Goal: Task Accomplishment & Management: Manage account settings

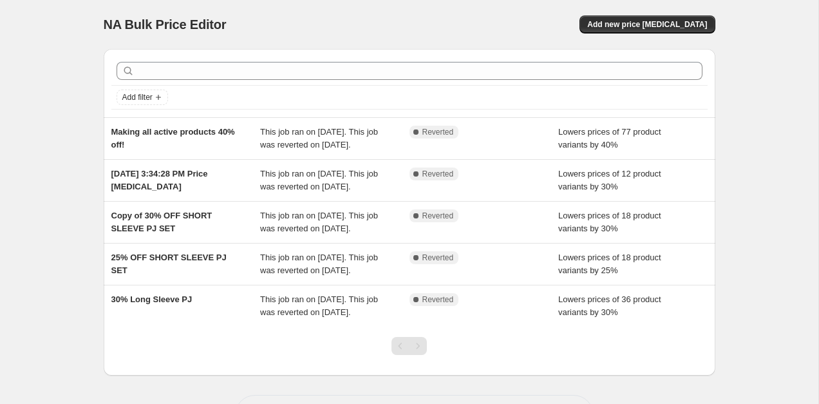
click at [94, 142] on div "Add filter Making all active products 40% off! This job ran on 6 September 2025…" at bounding box center [404, 207] width 622 height 337
click at [620, 30] on button "Add new price change job" at bounding box center [647, 24] width 135 height 18
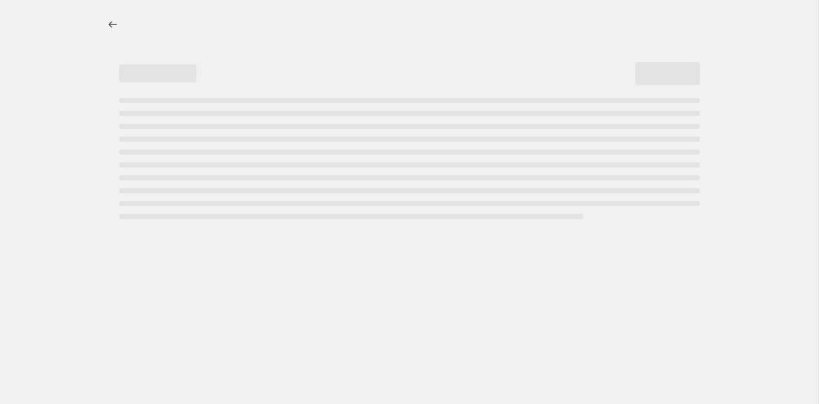
select select "percentage"
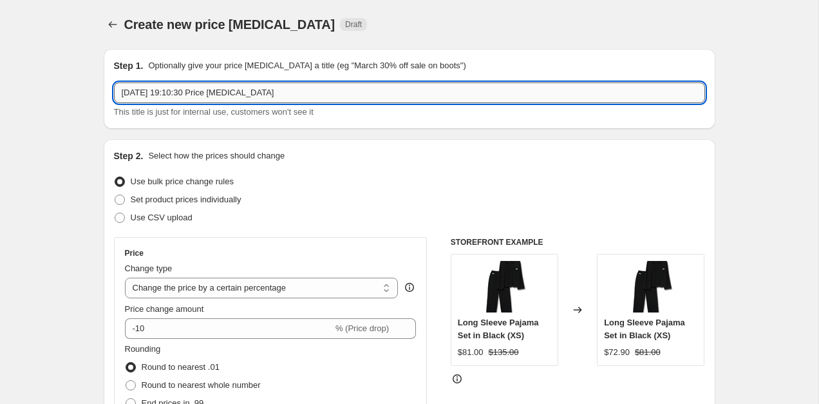
click at [339, 84] on input "8 Sept 2025, 19:10:30 Price change job" at bounding box center [409, 92] width 591 height 21
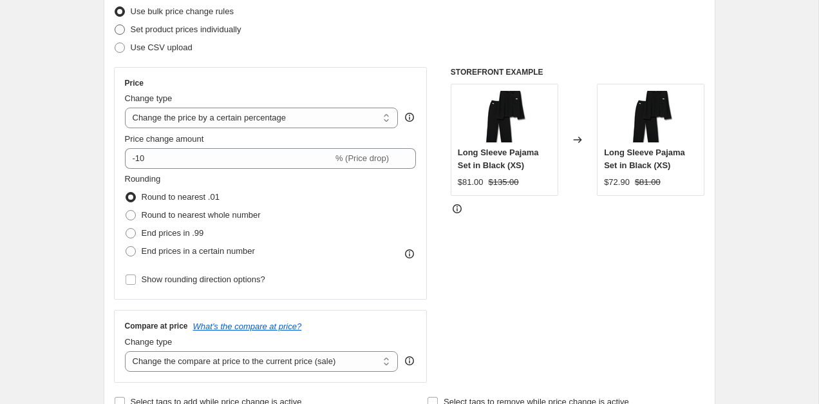
scroll to position [169, 0]
type input "Revert to original price: PJs"
click at [230, 115] on select "Change the price to a certain amount Change the price by a certain amount Chang…" at bounding box center [262, 119] width 274 height 21
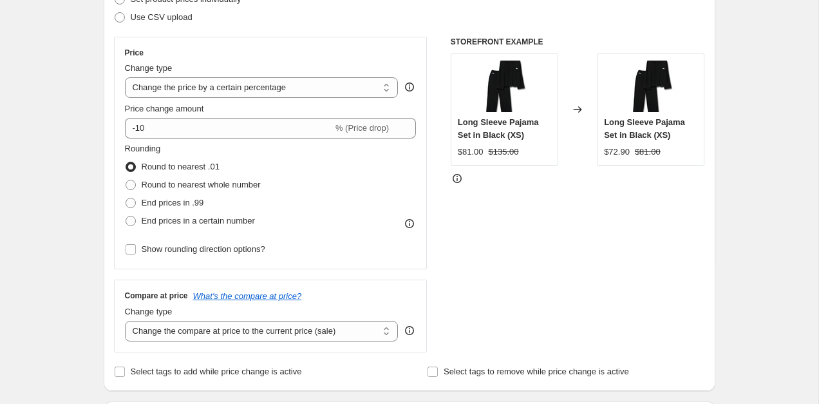
scroll to position [202, 0]
click at [250, 75] on div "Change type Change the price to a certain amount Change the price by a certain …" at bounding box center [262, 79] width 274 height 36
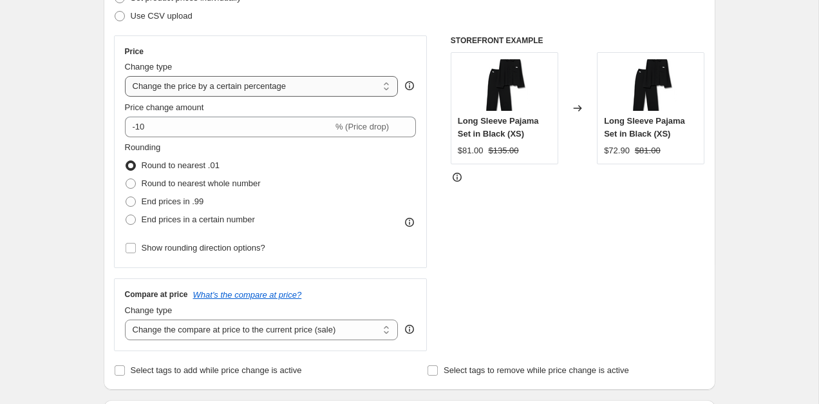
click at [249, 77] on select "Change the price to a certain amount Change the price by a certain amount Chang…" at bounding box center [262, 86] width 274 height 21
select select "ecap"
click at [125, 76] on select "Change the price to a certain amount Change the price by a certain amount Chang…" at bounding box center [262, 86] width 274 height 21
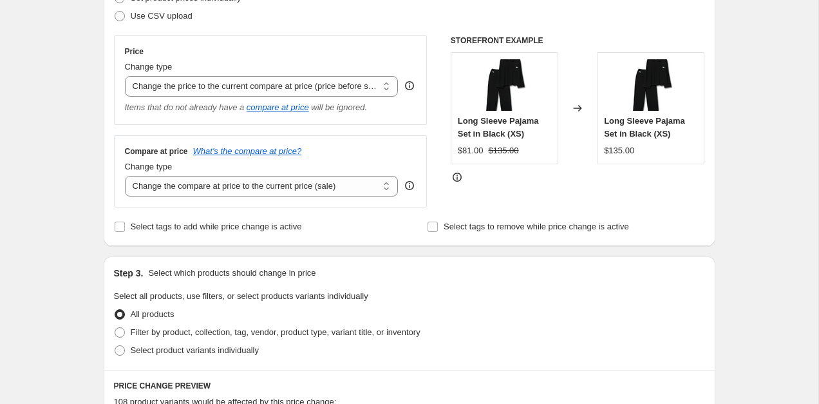
scroll to position [211, 0]
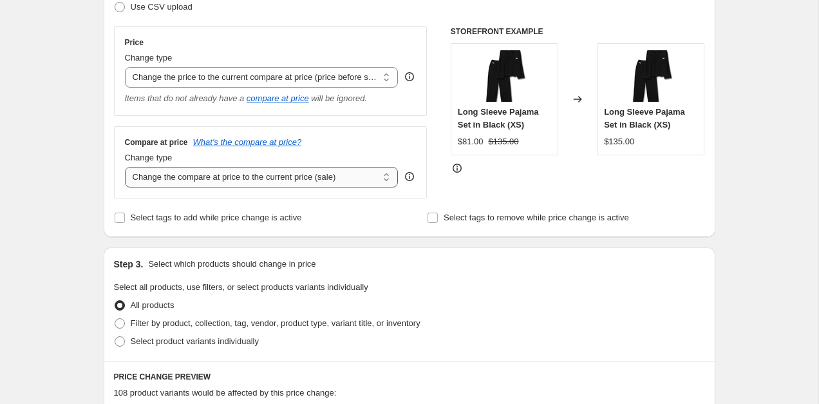
click at [142, 178] on select "Change the compare at price to the current price (sale) Change the compare at p…" at bounding box center [262, 177] width 274 height 21
click at [125, 167] on select "Change the compare at price to the current price (sale) Change the compare at p…" at bounding box center [262, 177] width 274 height 21
click at [186, 180] on select "Change the compare at price to the current price (sale) Change the compare at p…" at bounding box center [262, 177] width 274 height 21
select select "no_change"
click at [125, 167] on select "Change the compare at price to the current price (sale) Change the compare at p…" at bounding box center [262, 177] width 274 height 21
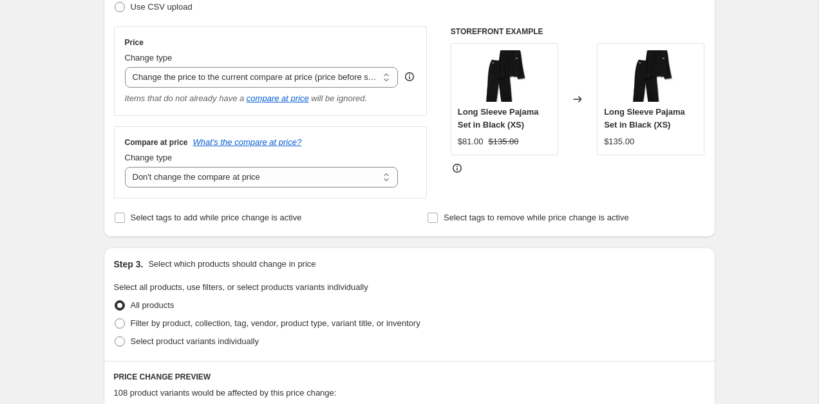
click at [79, 177] on div "Create new price change job. This page is ready Create new price change job Dra…" at bounding box center [409, 361] width 819 height 1145
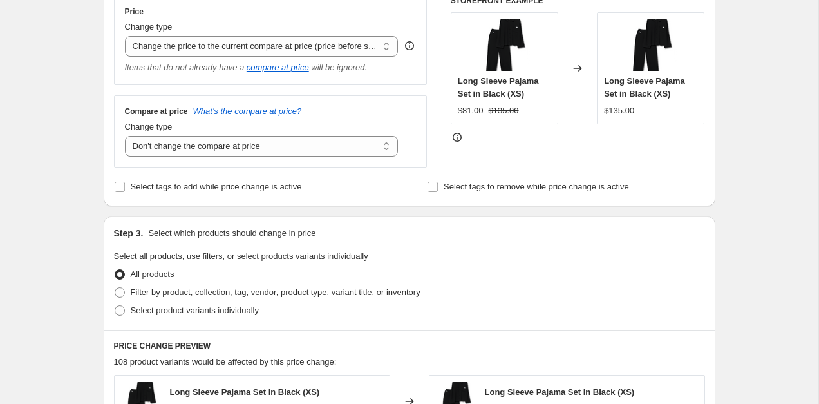
scroll to position [377, 0]
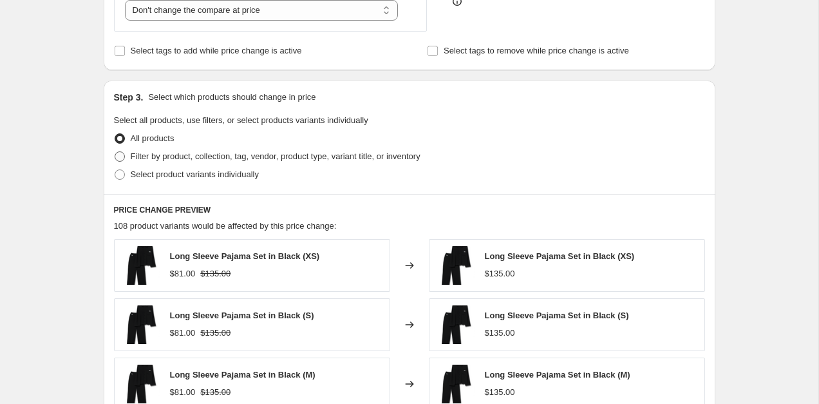
click at [235, 158] on span "Filter by product, collection, tag, vendor, product type, variant title, or inv…" at bounding box center [276, 156] width 290 height 10
click at [115, 152] on input "Filter by product, collection, tag, vendor, product type, variant title, or inv…" at bounding box center [115, 151] width 1 height 1
radio input "true"
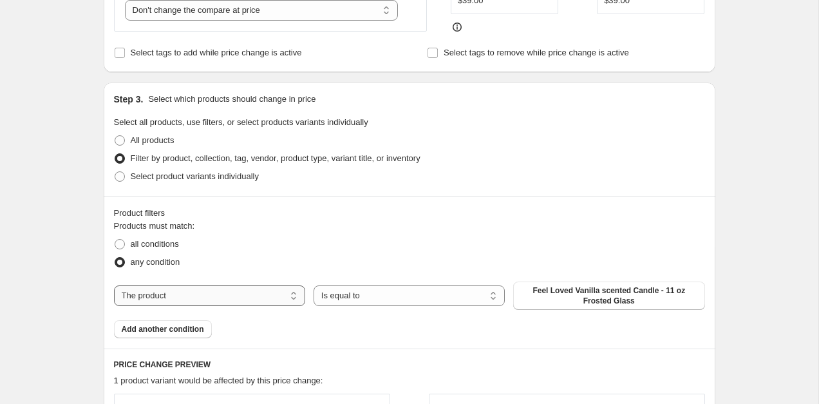
click at [245, 298] on select "The product The product's collection The product's tag The product's vendor The…" at bounding box center [209, 295] width 191 height 21
select select "collection"
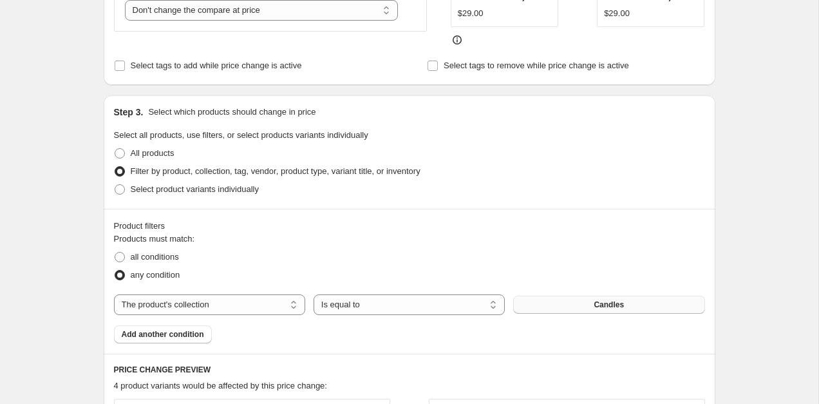
click at [552, 298] on button "Candles" at bounding box center [608, 305] width 191 height 18
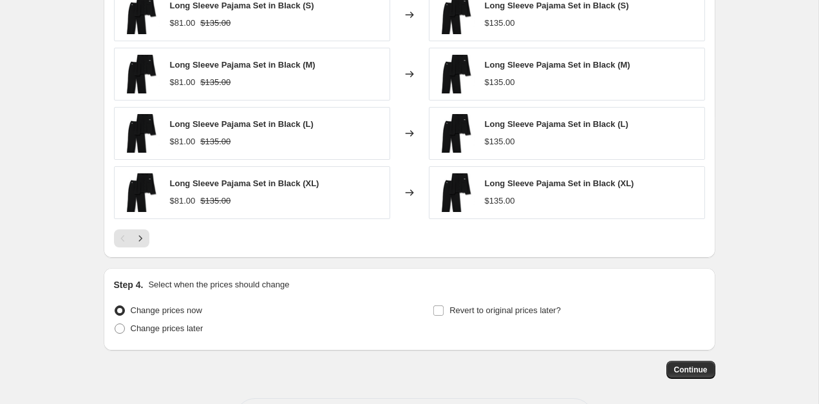
scroll to position [885, 0]
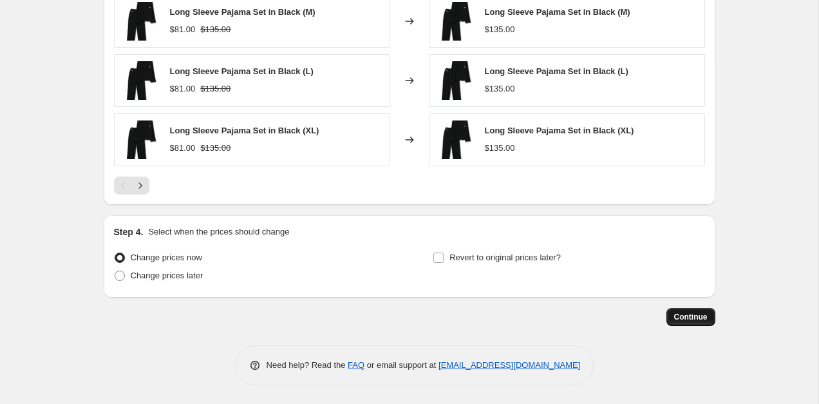
click at [708, 322] on button "Continue" at bounding box center [691, 317] width 49 height 18
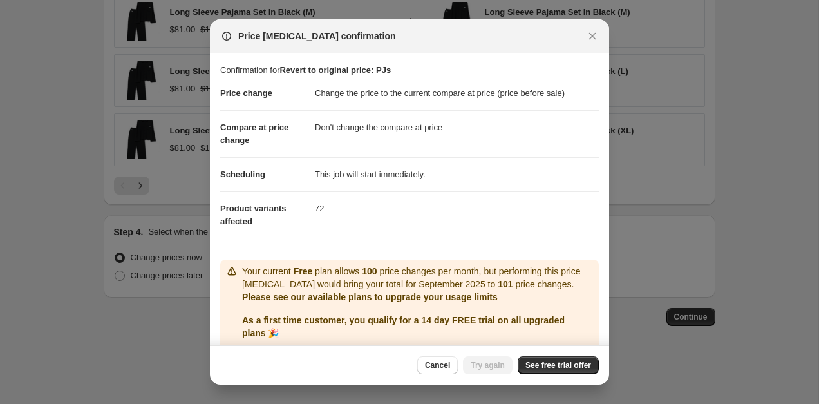
scroll to position [46, 0]
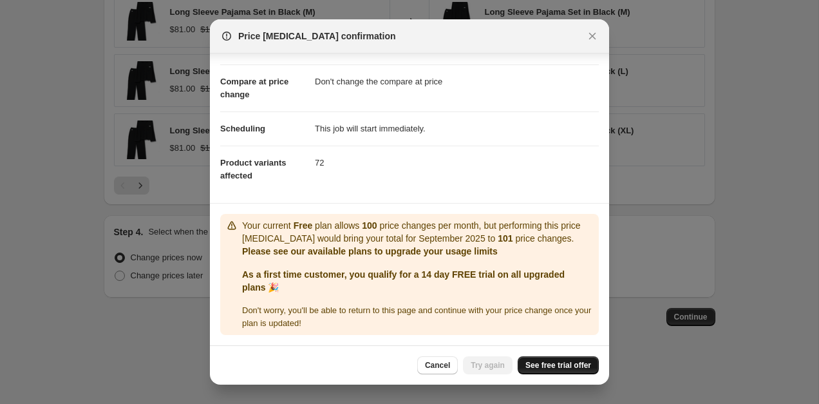
click at [540, 365] on span "See free trial offer" at bounding box center [559, 365] width 66 height 10
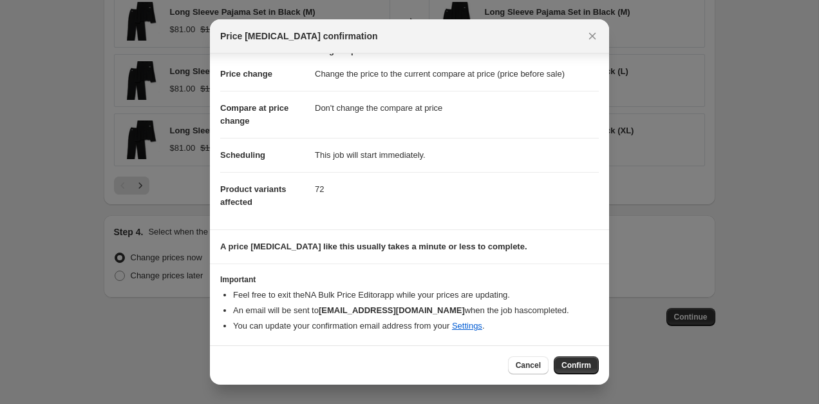
scroll to position [19, 0]
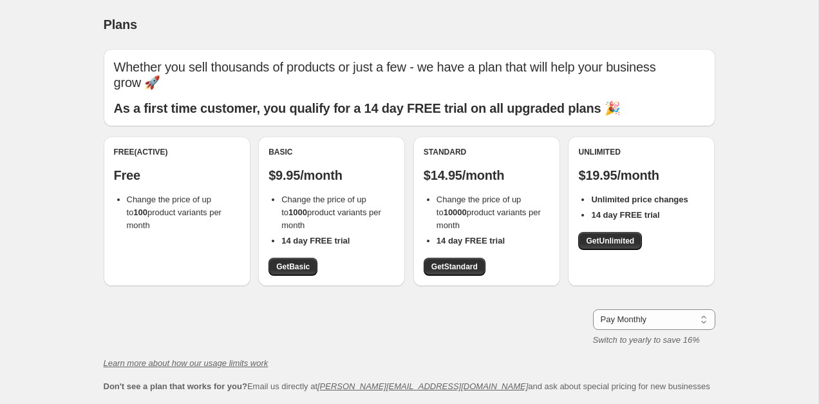
click at [320, 284] on div "Whether you sell thousands of products or just a few - we have a plan that will…" at bounding box center [410, 221] width 612 height 344
click at [298, 262] on span "Get Basic" at bounding box center [292, 267] width 33 height 10
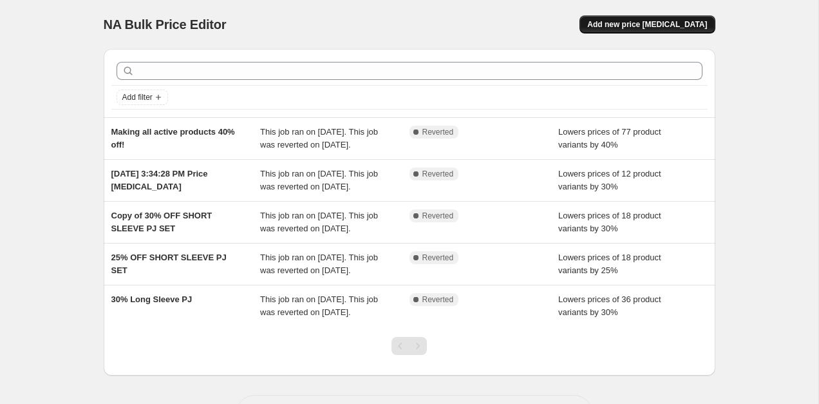
click at [638, 24] on span "Add new price [MEDICAL_DATA]" at bounding box center [647, 24] width 120 height 10
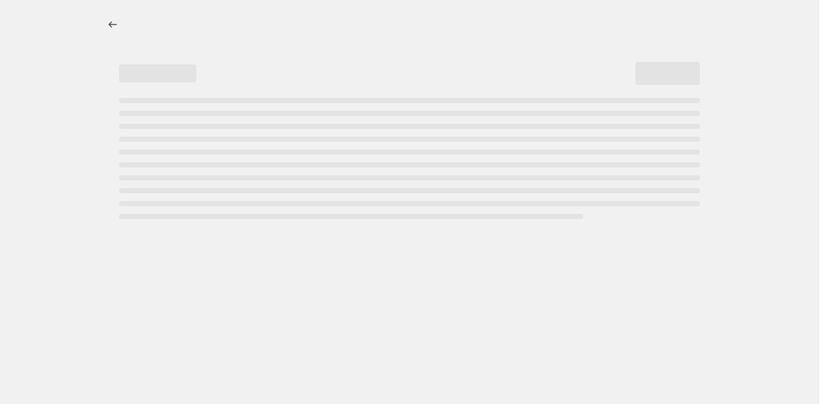
select select "percentage"
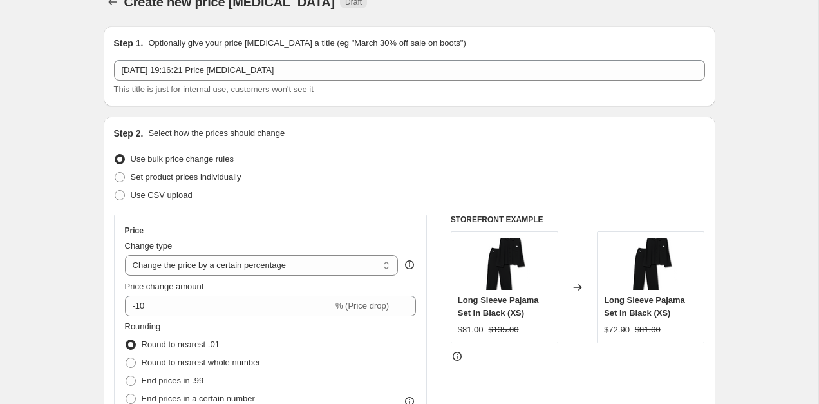
scroll to position [31, 0]
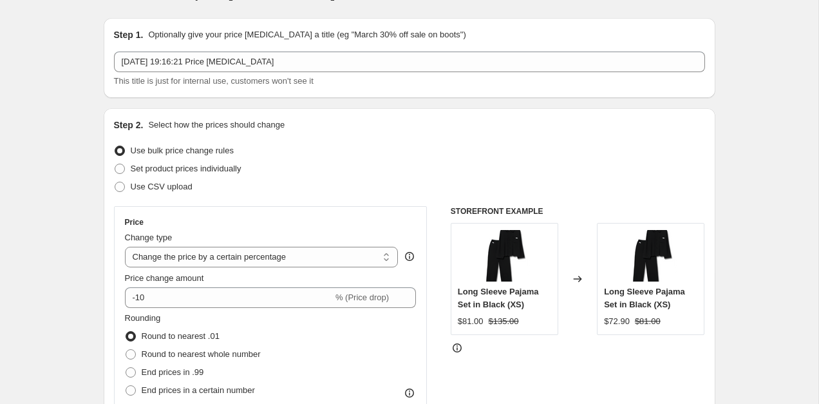
click at [300, 72] on div "8 Sept 2025, 19:16:21 Price change job This title is just for internal use, cus…" at bounding box center [409, 70] width 591 height 36
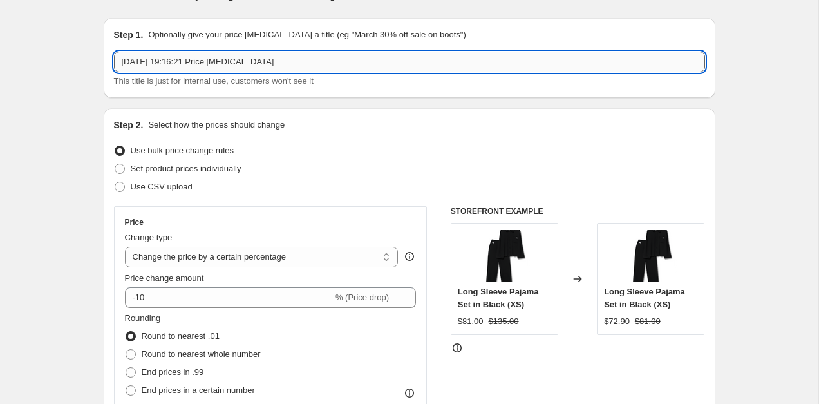
click at [290, 61] on input "8 Sept 2025, 19:16:21 Price change job" at bounding box center [409, 62] width 591 height 21
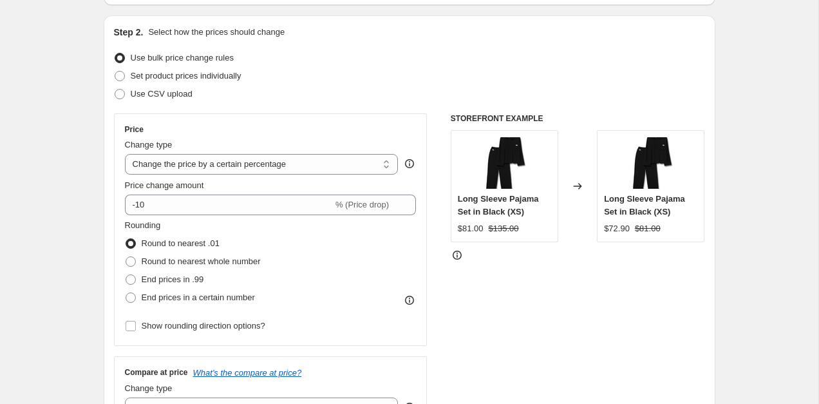
scroll to position [127, 0]
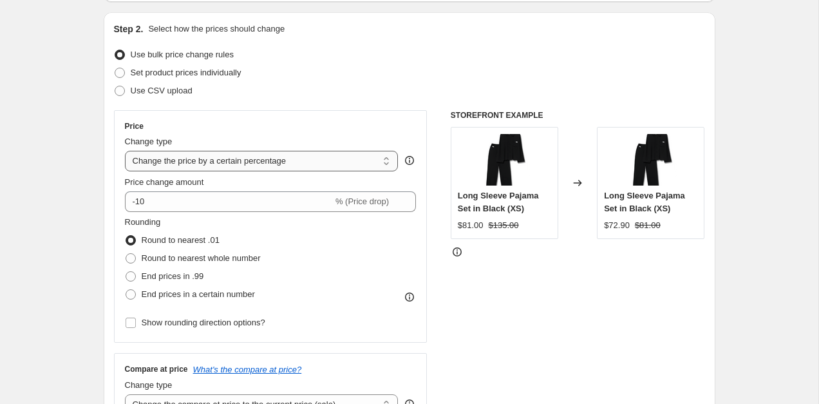
type input "Reverting to original price: PJs"
click at [218, 159] on select "Change the price to a certain amount Change the price by a certain amount Chang…" at bounding box center [262, 161] width 274 height 21
select select "ecap"
click at [125, 151] on select "Change the price to a certain amount Change the price by a certain amount Chang…" at bounding box center [262, 161] width 274 height 21
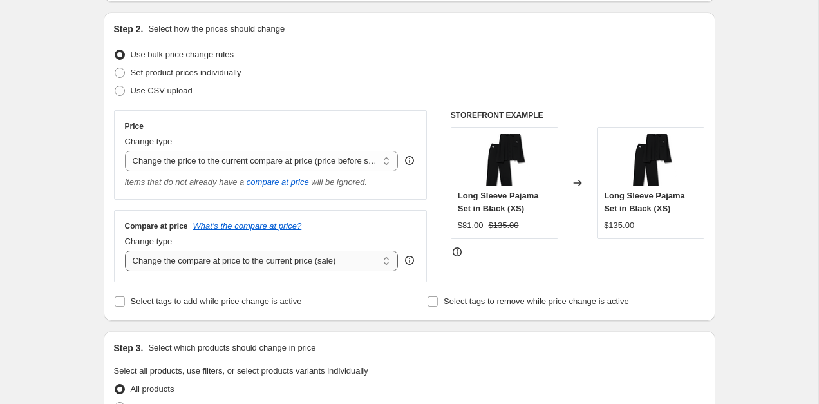
click at [185, 253] on select "Change the compare at price to the current price (sale) Change the compare at p…" at bounding box center [262, 261] width 274 height 21
select select "no_change"
click at [125, 251] on select "Change the compare at price to the current price (sale) Change the compare at p…" at bounding box center [262, 261] width 274 height 21
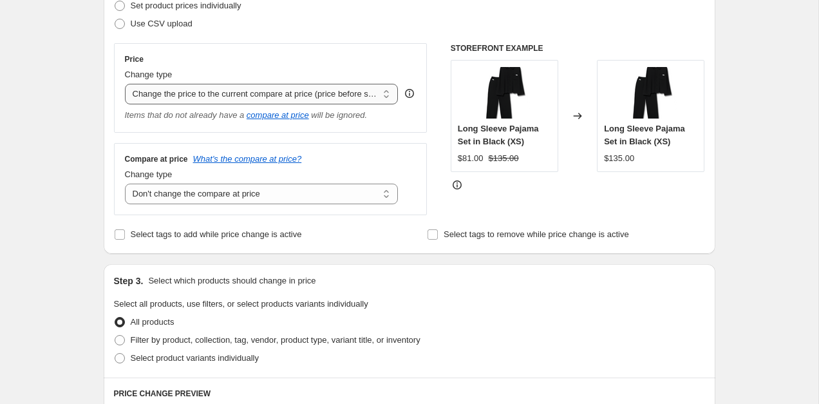
scroll to position [330, 0]
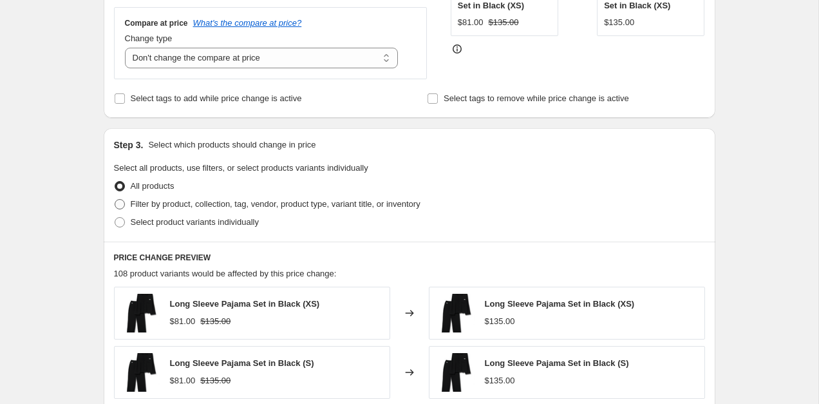
click at [173, 196] on label "Filter by product, collection, tag, vendor, product type, variant title, or inv…" at bounding box center [267, 204] width 307 height 18
click at [115, 199] on input "Filter by product, collection, tag, vendor, product type, variant title, or inv…" at bounding box center [115, 199] width 1 height 1
radio input "true"
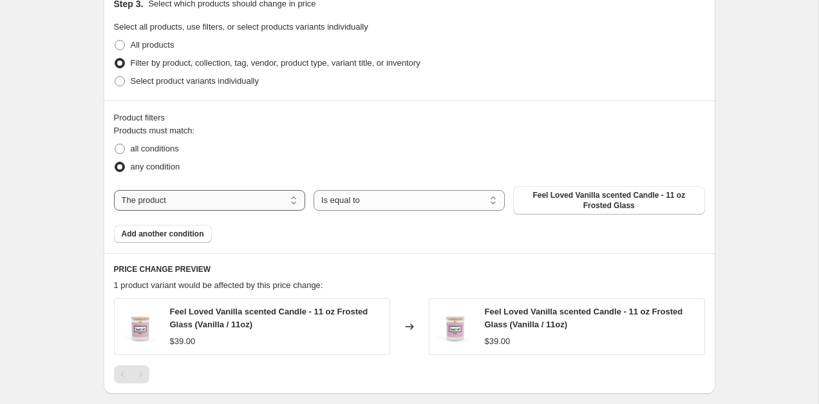
scroll to position [475, 0]
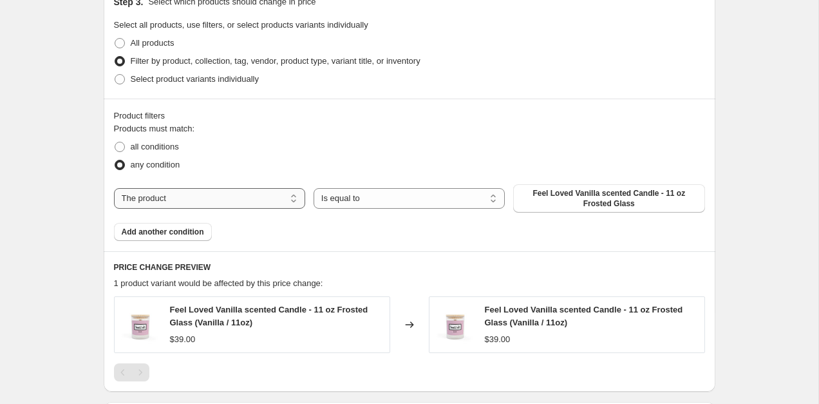
click at [215, 206] on select "The product The product's collection The product's tag The product's vendor The…" at bounding box center [209, 198] width 191 height 21
click at [276, 192] on select "The product The product's collection The product's tag The product's vendor The…" at bounding box center [209, 198] width 191 height 21
select select "collection"
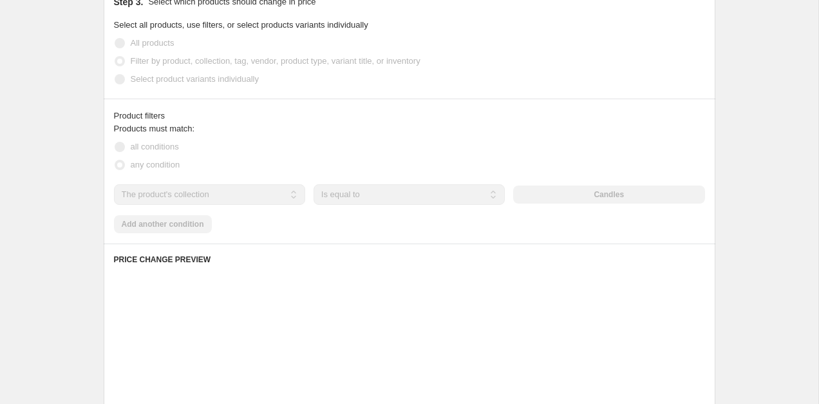
click at [561, 193] on div "The product The product's collection The product's tag The product's vendor The…" at bounding box center [409, 194] width 591 height 21
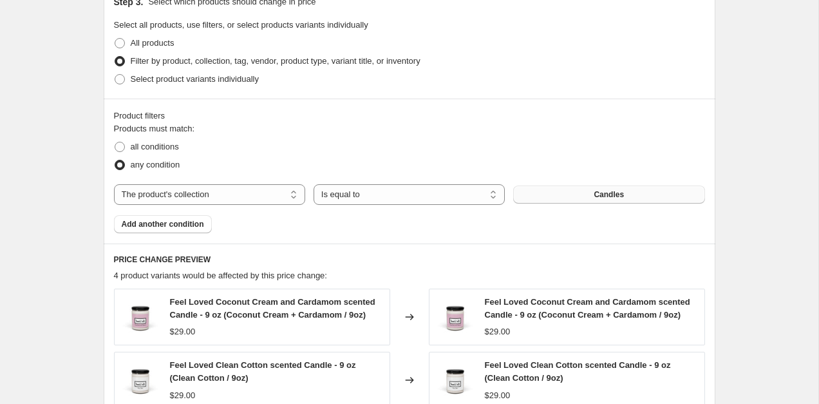
click at [578, 200] on button "Candles" at bounding box center [608, 195] width 191 height 18
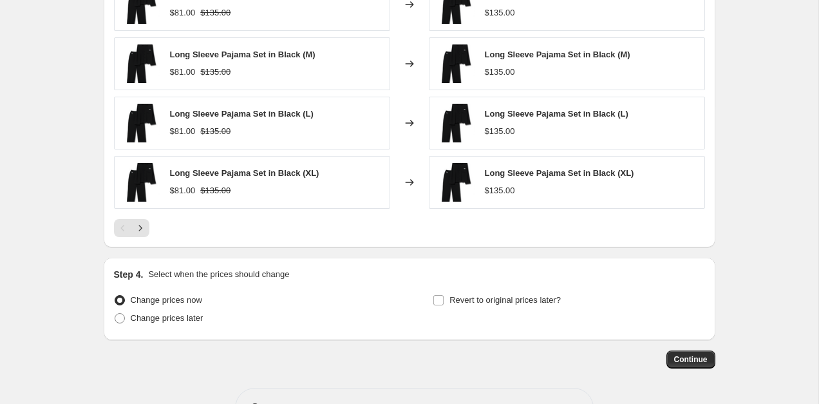
scroll to position [885, 0]
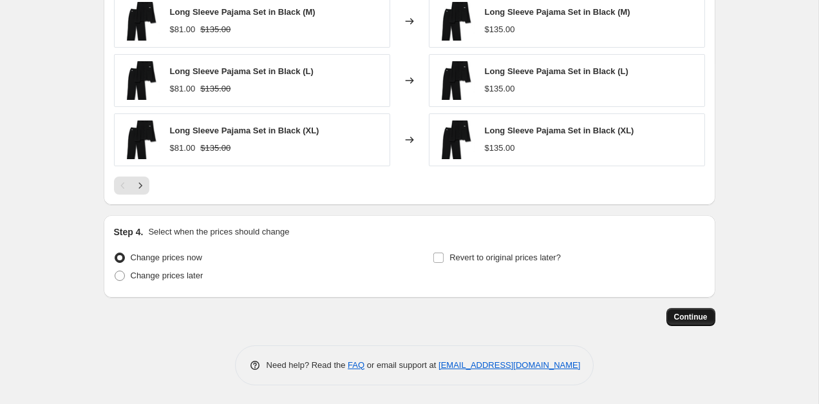
click at [681, 311] on button "Continue" at bounding box center [691, 317] width 49 height 18
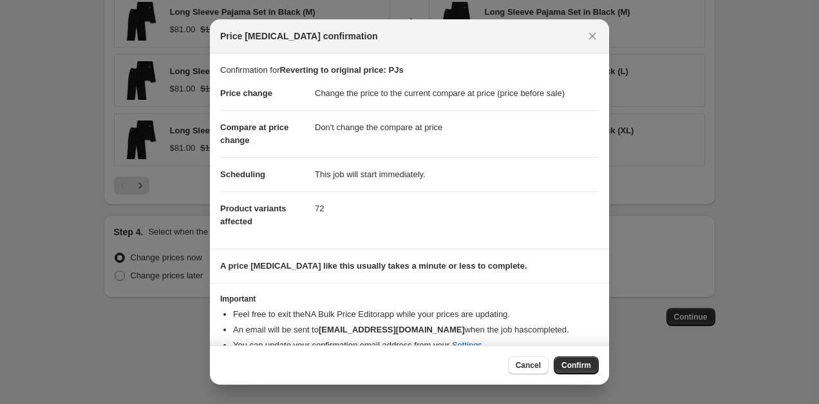
scroll to position [19, 0]
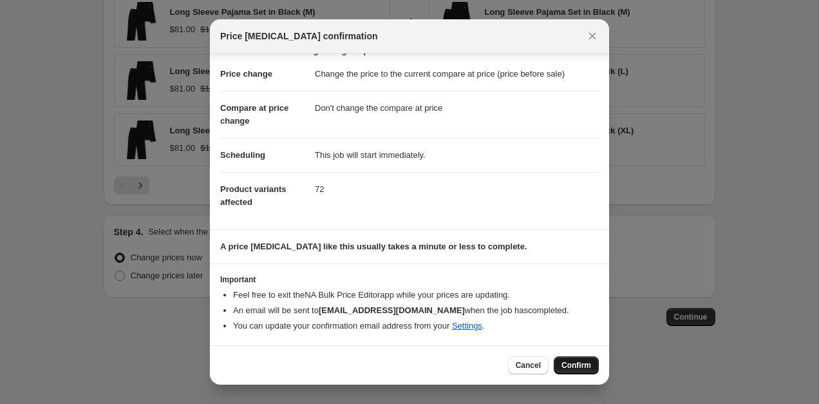
click at [564, 359] on button "Confirm" at bounding box center [576, 365] width 45 height 18
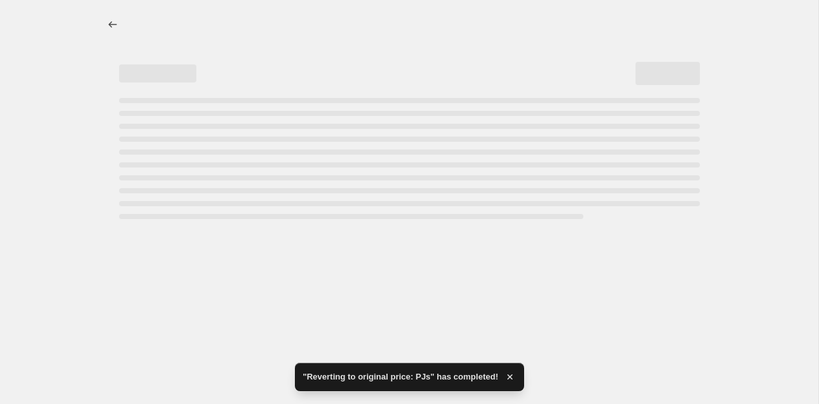
select select "ecap"
select select "no_change"
select select "collection"
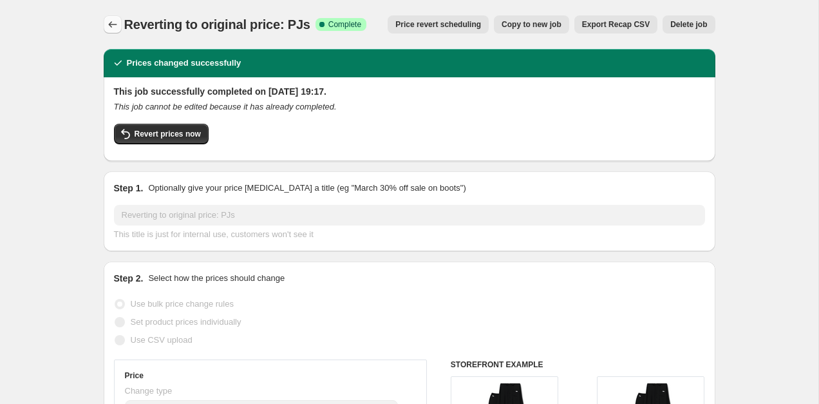
click at [113, 25] on icon "Price change jobs" at bounding box center [112, 24] width 13 height 13
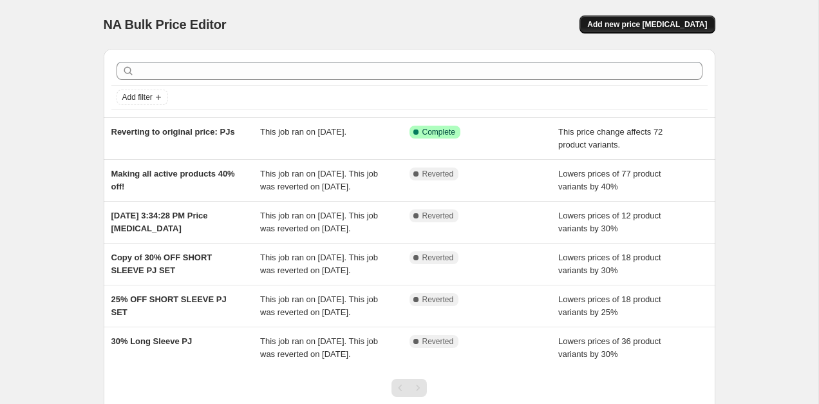
click at [666, 28] on span "Add new price [MEDICAL_DATA]" at bounding box center [647, 24] width 120 height 10
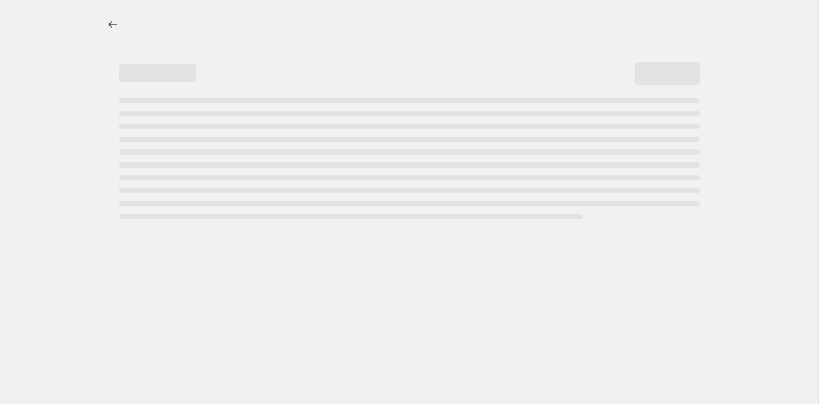
select select "percentage"
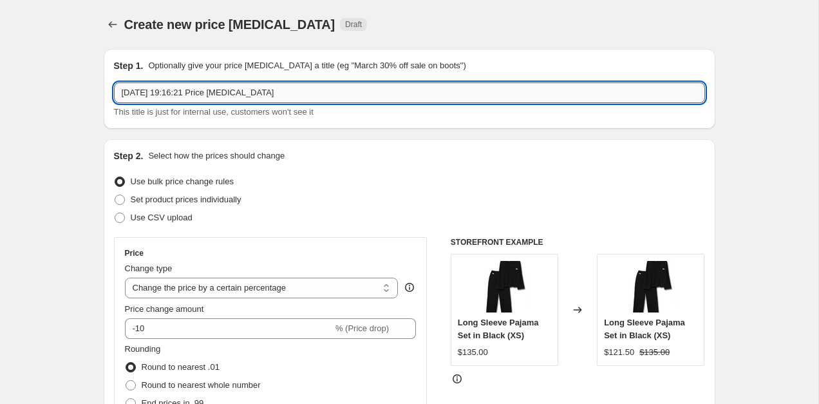
click at [311, 91] on input "8 Sept 2025, 19:16:21 Price change job" at bounding box center [409, 92] width 591 height 21
type input "#"
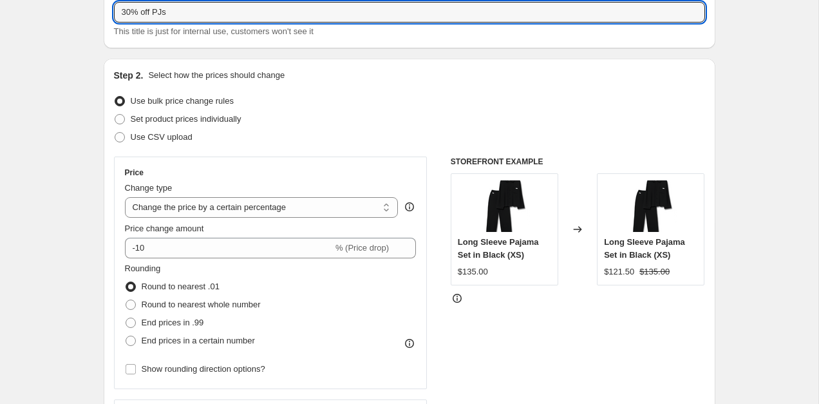
scroll to position [80, 0]
type input "30% off PJs"
click at [222, 209] on select "Change the price to a certain amount Change the price by a certain amount Chang…" at bounding box center [262, 208] width 274 height 21
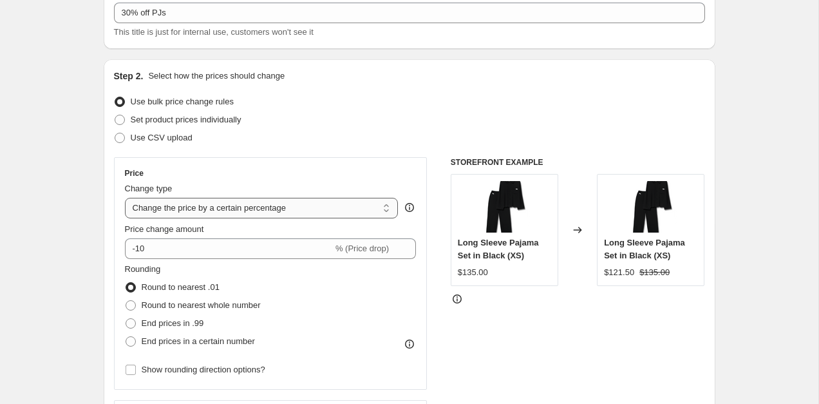
click at [125, 198] on select "Change the price to a certain amount Change the price by a certain amount Chang…" at bounding box center [262, 208] width 274 height 21
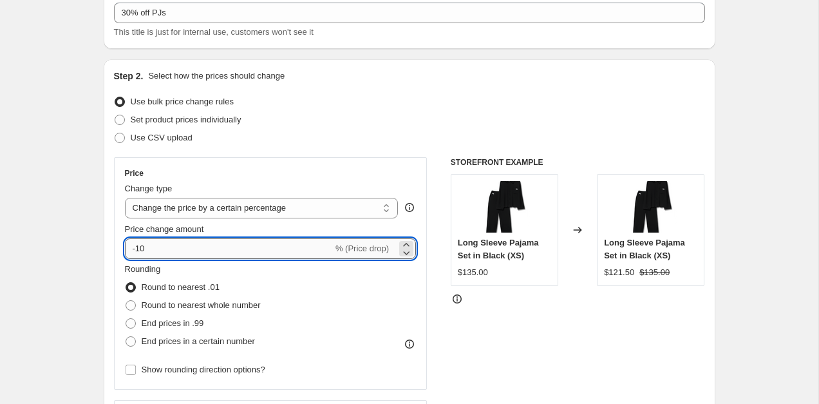
click at [142, 251] on input "-10" at bounding box center [229, 248] width 208 height 21
type input "-30"
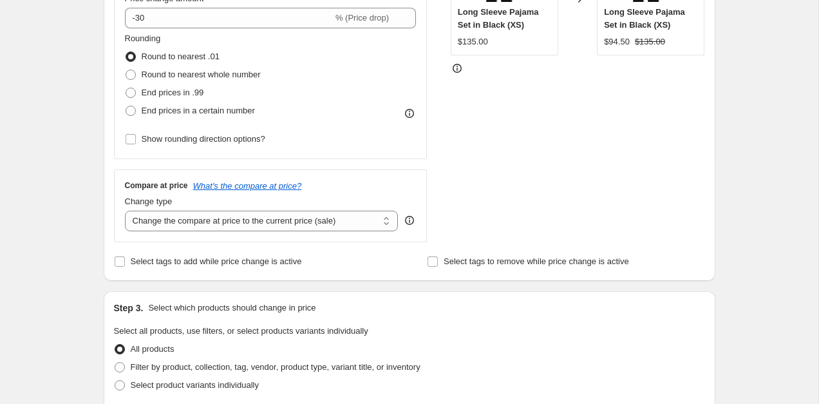
scroll to position [309, 0]
click at [273, 229] on select "Change the compare at price to the current price (sale) Change the compare at p…" at bounding box center [262, 222] width 274 height 21
select select "no_change"
click at [125, 212] on select "Change the compare at price to the current price (sale) Change the compare at p…" at bounding box center [262, 222] width 274 height 21
click at [72, 219] on div "Create new price change job. This page is ready Create new price change job Dra…" at bounding box center [409, 335] width 819 height 1288
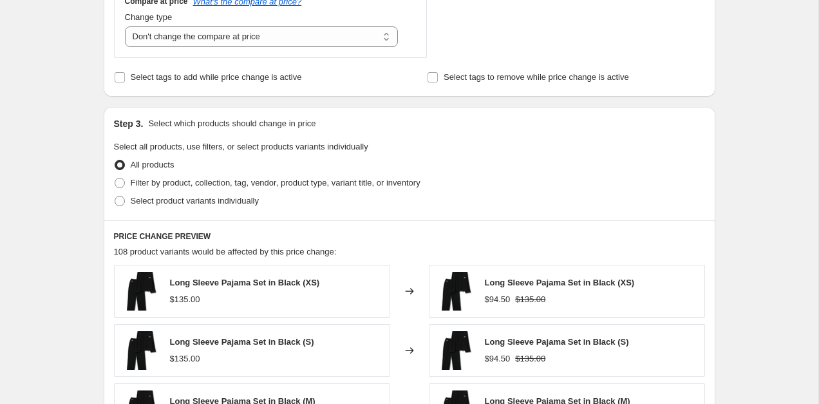
scroll to position [495, 0]
click at [184, 182] on span "Filter by product, collection, tag, vendor, product type, variant title, or inv…" at bounding box center [276, 182] width 290 height 10
click at [115, 178] on input "Filter by product, collection, tag, vendor, product type, variant title, or inv…" at bounding box center [115, 177] width 1 height 1
radio input "true"
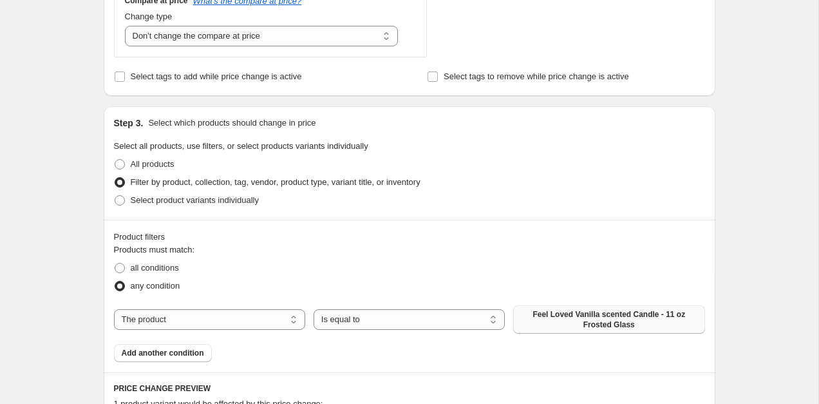
click at [551, 316] on span "Feel Loved Vanilla scented Candle - 11 oz Frosted Glass" at bounding box center [609, 319] width 176 height 21
click at [215, 323] on select "The product The product's collection The product's tag The product's vendor The…" at bounding box center [209, 319] width 191 height 21
select select "collection"
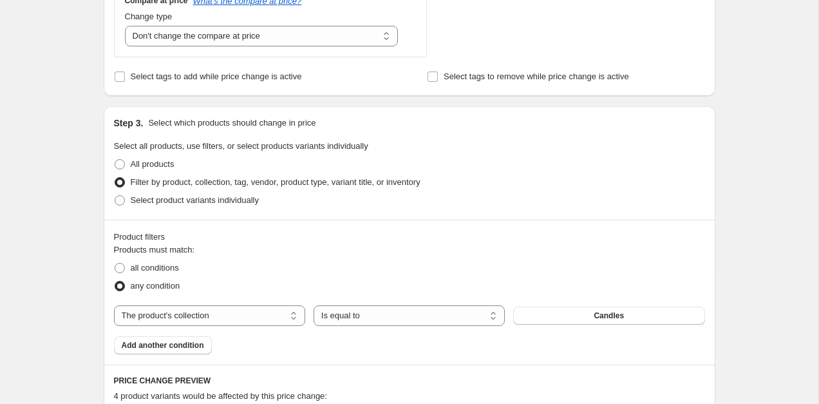
click at [598, 316] on span "Candles" at bounding box center [609, 315] width 30 height 10
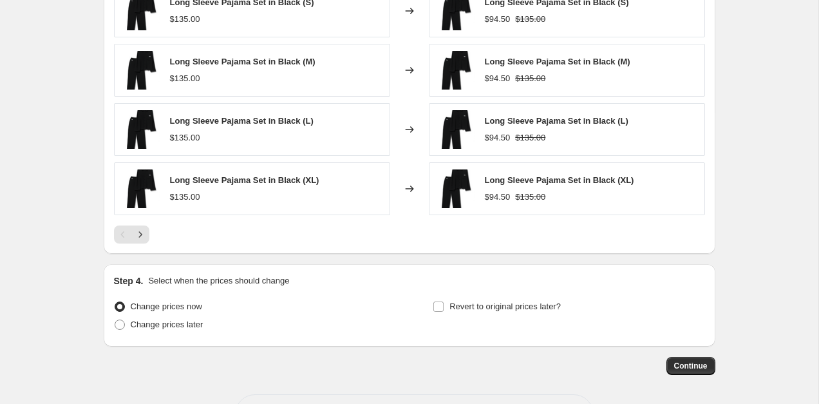
scroll to position [1029, 0]
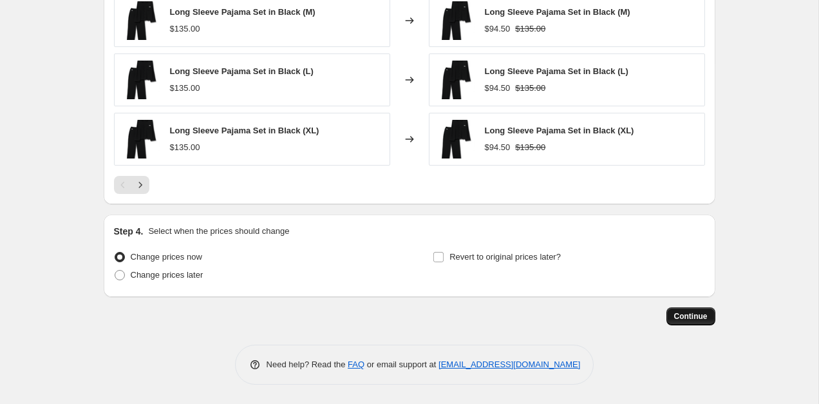
click at [668, 316] on button "Continue" at bounding box center [691, 316] width 49 height 18
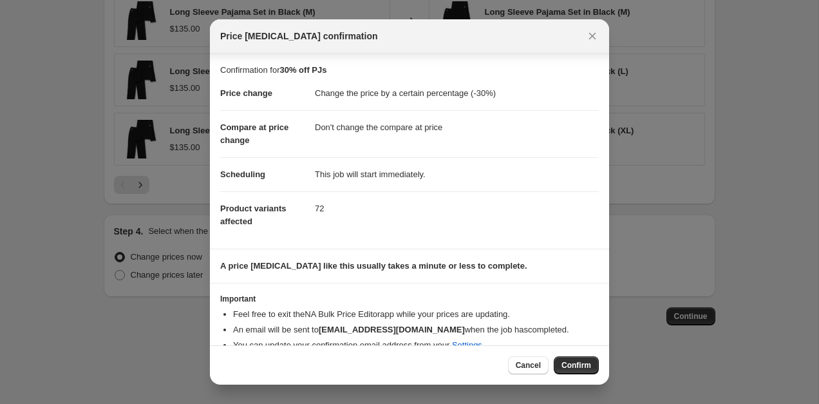
scroll to position [19, 0]
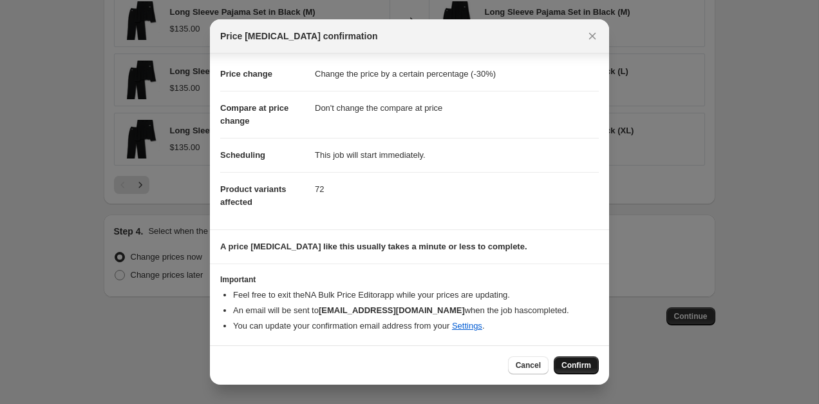
click at [582, 370] on span "Confirm" at bounding box center [577, 365] width 30 height 10
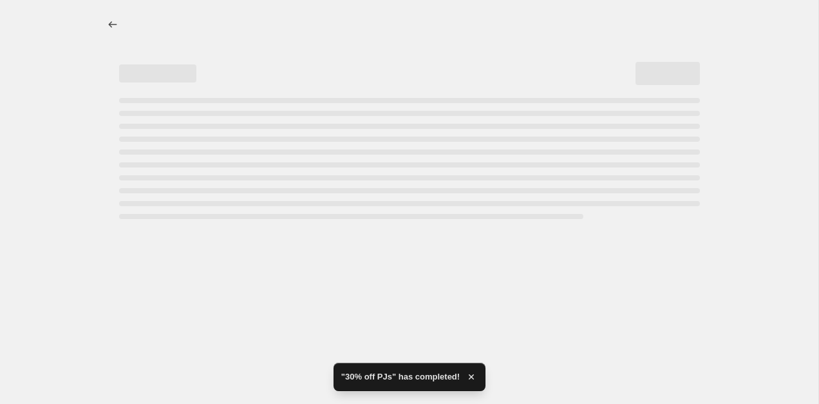
select select "percentage"
select select "no_change"
select select "collection"
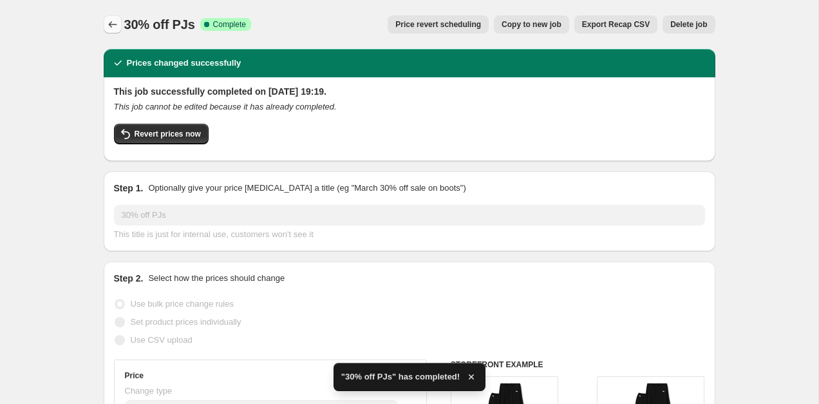
click at [113, 32] on button "Price change jobs" at bounding box center [113, 24] width 18 height 18
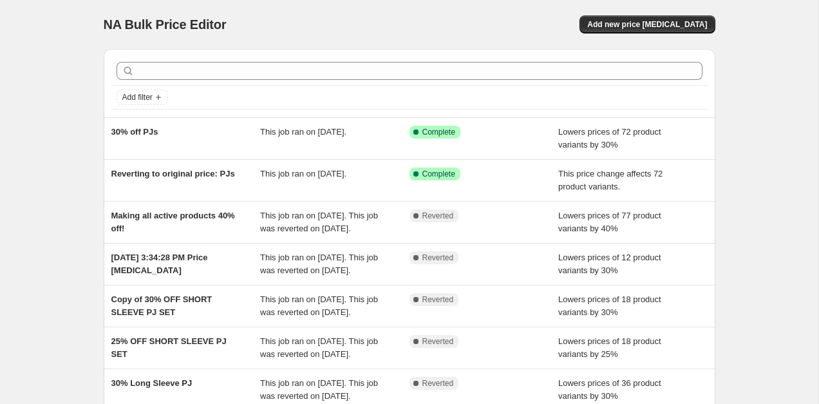
click at [620, 12] on div "NA Bulk Price Editor. This page is ready NA Bulk Price Editor Add new price cha…" at bounding box center [410, 24] width 612 height 49
click at [623, 30] on button "Add new price [MEDICAL_DATA]" at bounding box center [647, 24] width 135 height 18
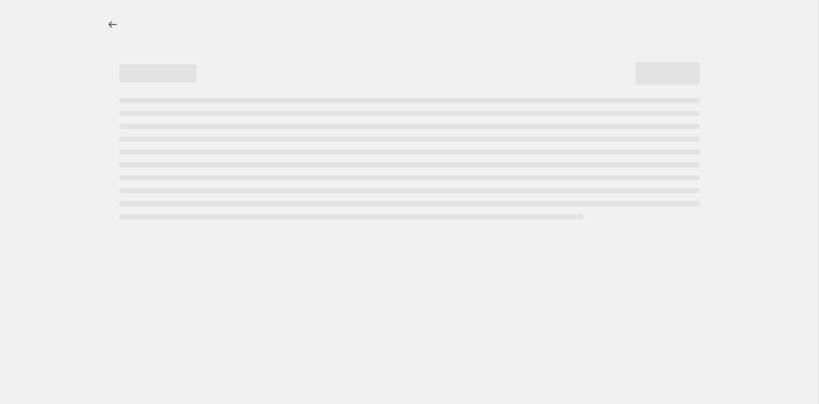
select select "percentage"
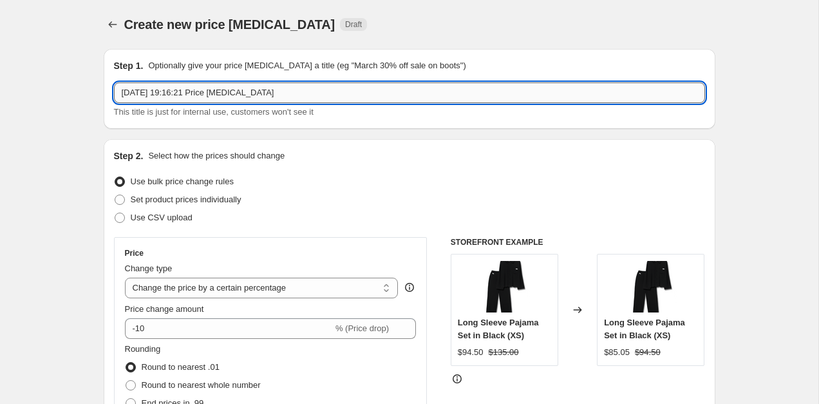
click at [223, 99] on input "8 Sept 2025, 19:16:21 Price change job" at bounding box center [409, 92] width 591 height 21
type input "[PERSON_NAME]'s back to full price"
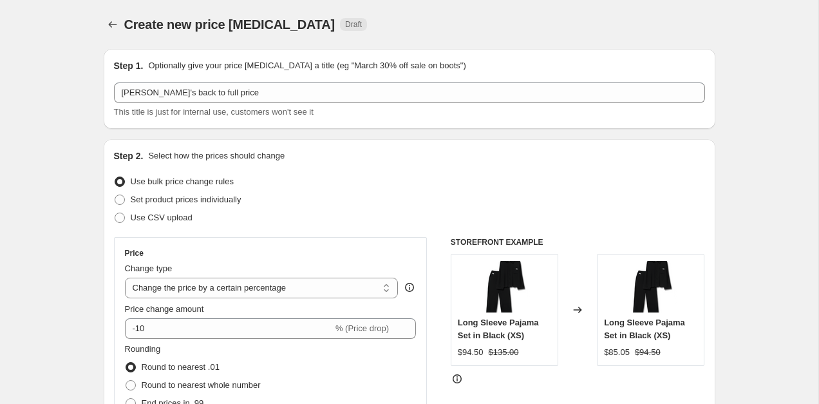
click at [335, 153] on div "Step 2. Select how the prices should change" at bounding box center [409, 155] width 591 height 13
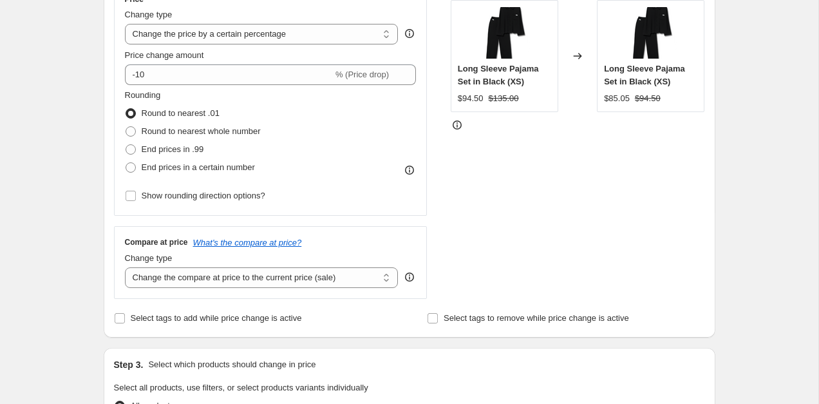
scroll to position [252, 0]
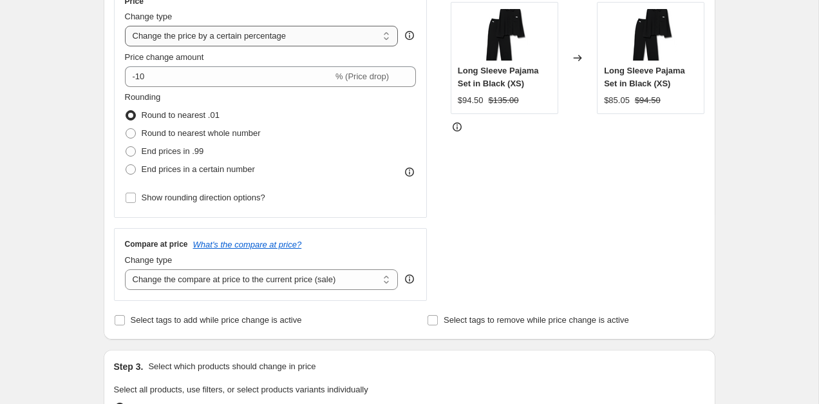
click at [344, 45] on select "Change the price to a certain amount Change the price by a certain amount Chang…" at bounding box center [262, 36] width 274 height 21
select select "ecap"
click at [125, 26] on select "Change the price to a certain amount Change the price by a certain amount Chang…" at bounding box center [262, 36] width 274 height 21
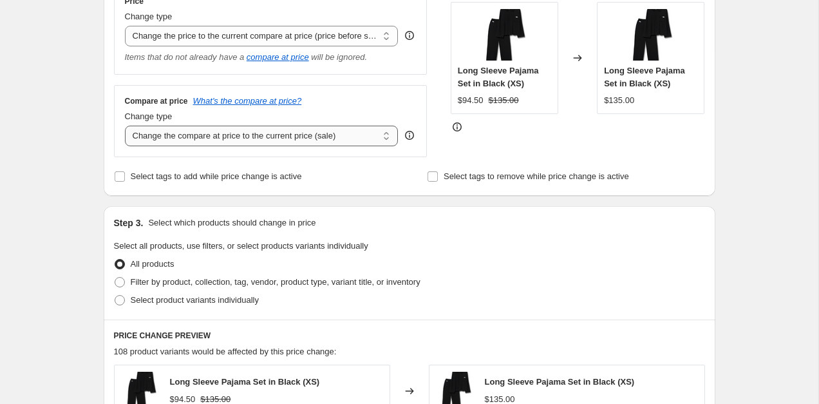
click at [278, 133] on select "Change the compare at price to the current price (sale) Change the compare at p…" at bounding box center [262, 136] width 274 height 21
select select "no_change"
click at [125, 126] on select "Change the compare at price to the current price (sale) Change the compare at p…" at bounding box center [262, 136] width 274 height 21
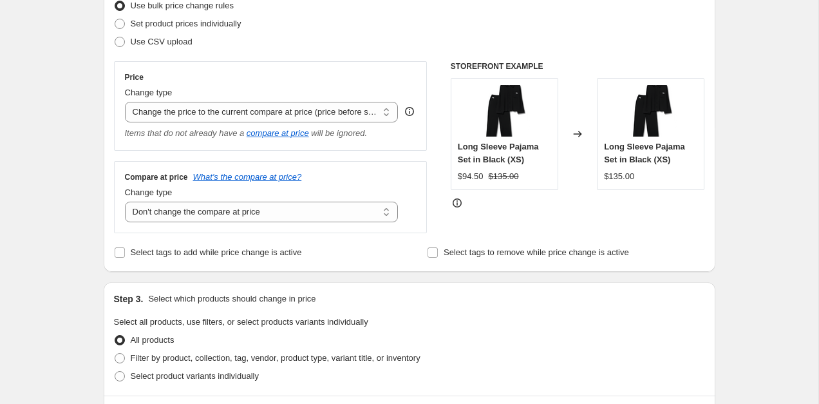
scroll to position [329, 0]
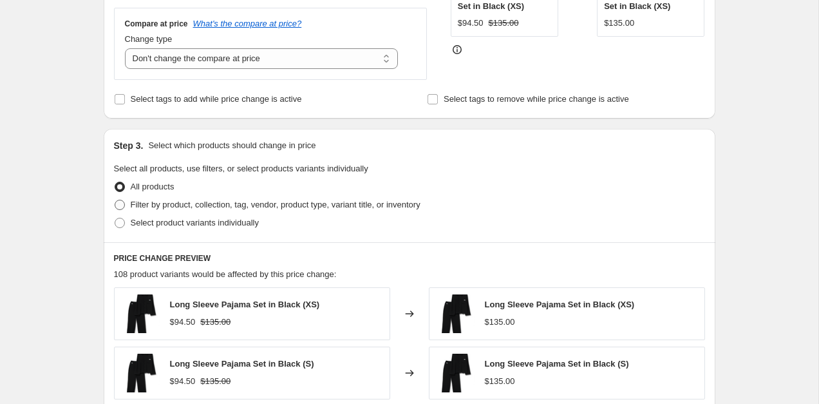
click at [193, 209] on span "Filter by product, collection, tag, vendor, product type, variant title, or inv…" at bounding box center [276, 205] width 290 height 10
click at [115, 200] on input "Filter by product, collection, tag, vendor, product type, variant title, or inv…" at bounding box center [115, 200] width 1 height 1
radio input "true"
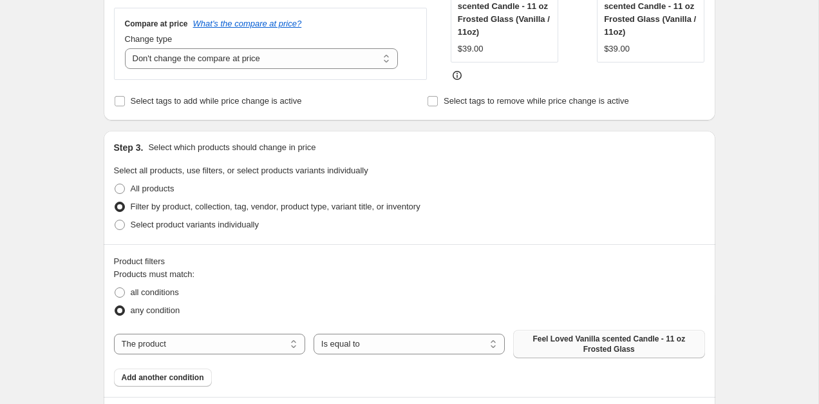
click at [579, 336] on span "Feel Loved Vanilla scented Candle - 11 oz Frosted Glass" at bounding box center [609, 344] width 176 height 21
click at [209, 350] on select "The product The product's collection The product's tag The product's vendor The…" at bounding box center [209, 344] width 191 height 21
select select "collection"
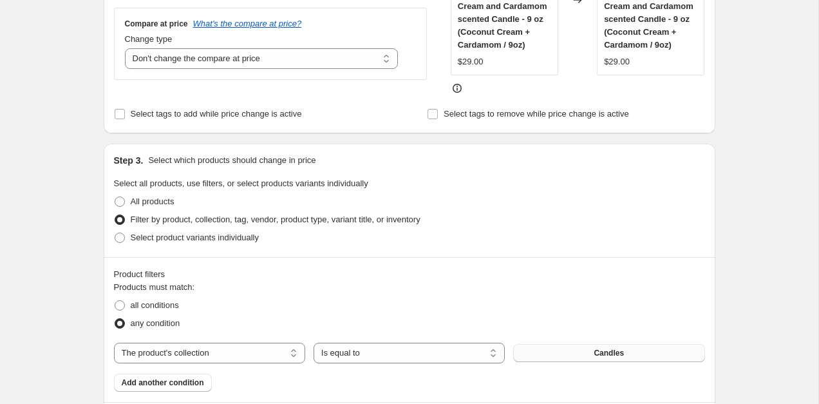
click at [595, 348] on span "Candles" at bounding box center [609, 353] width 30 height 10
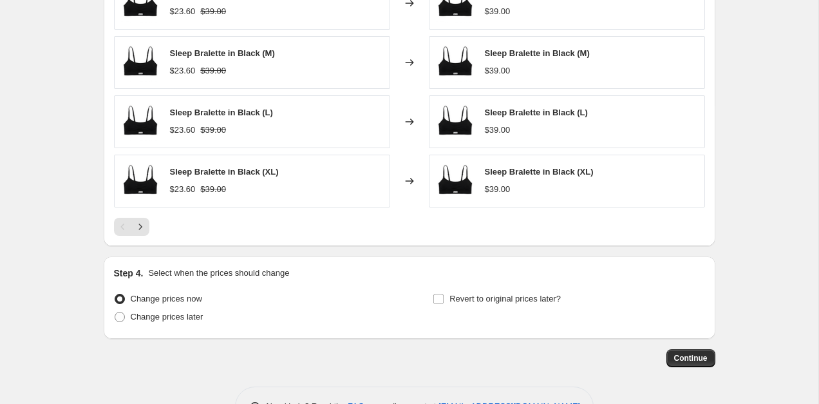
scroll to position [885, 0]
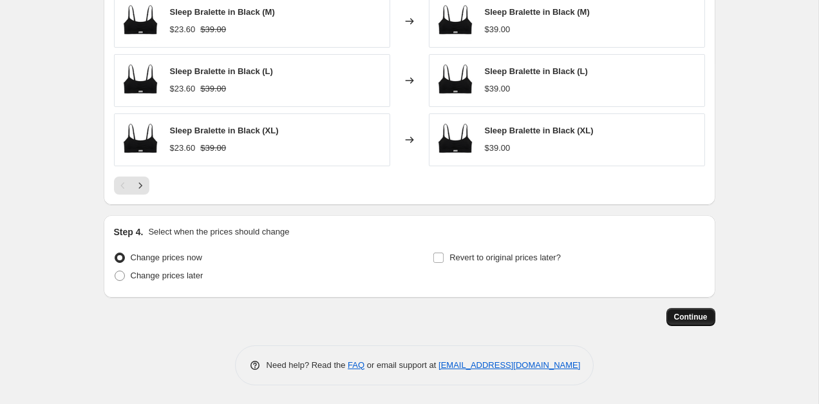
click at [680, 312] on span "Continue" at bounding box center [690, 317] width 33 height 10
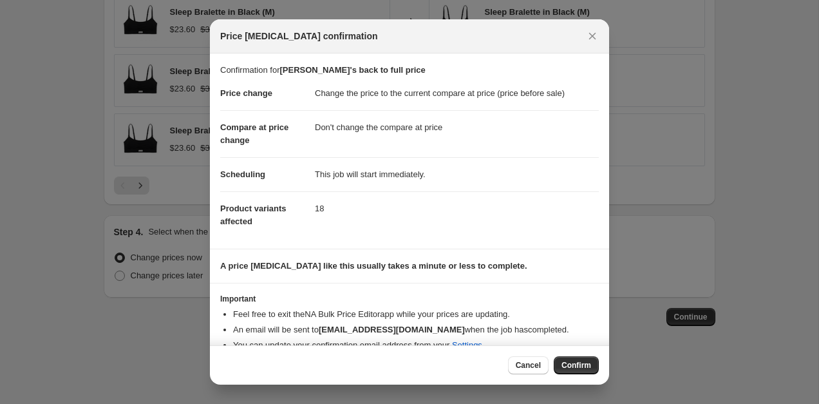
scroll to position [19, 0]
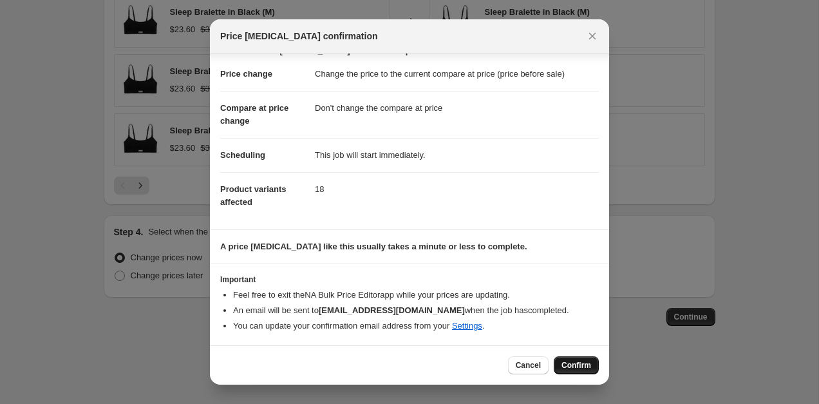
click at [562, 363] on span "Confirm" at bounding box center [577, 365] width 30 height 10
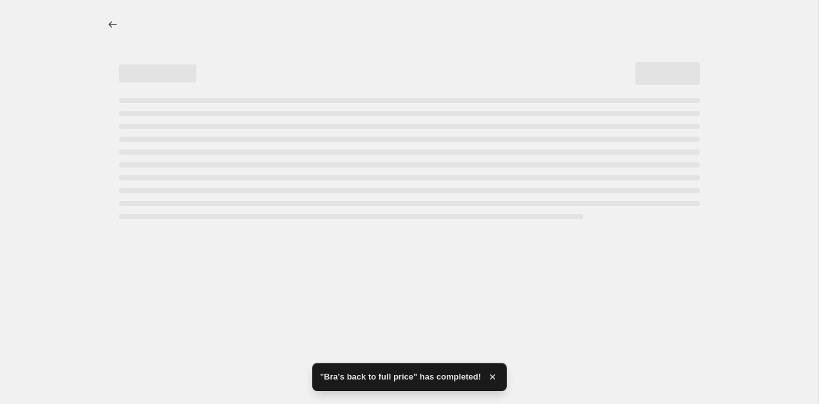
select select "ecap"
select select "no_change"
select select "collection"
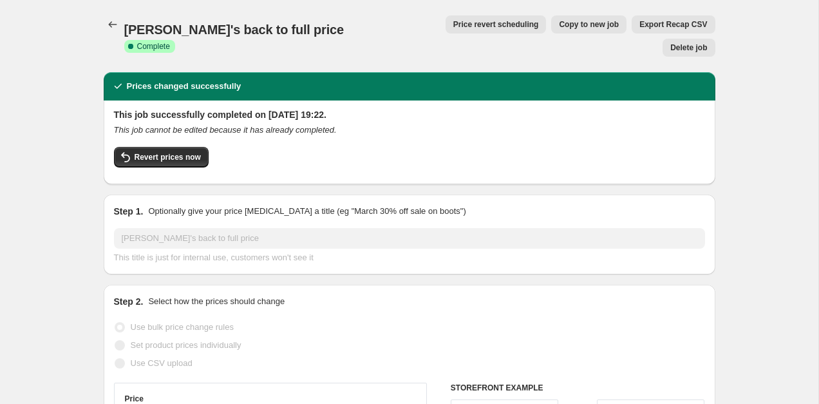
click at [124, 23] on span "[PERSON_NAME]'s back to full price" at bounding box center [234, 30] width 220 height 14
click at [110, 23] on icon "Price change jobs" at bounding box center [112, 24] width 8 height 6
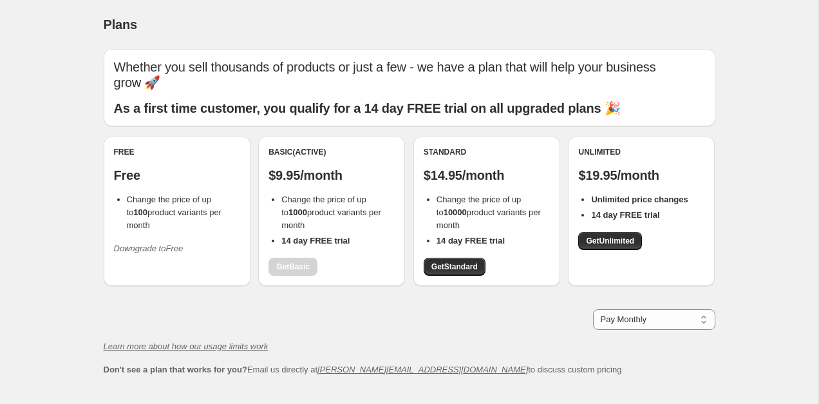
click at [298, 249] on div "Basic (Active) $9.95/month Change the price of up to 1000 product variants per …" at bounding box center [332, 211] width 126 height 129
click at [168, 243] on icon "Downgrade to Free" at bounding box center [149, 248] width 70 height 10
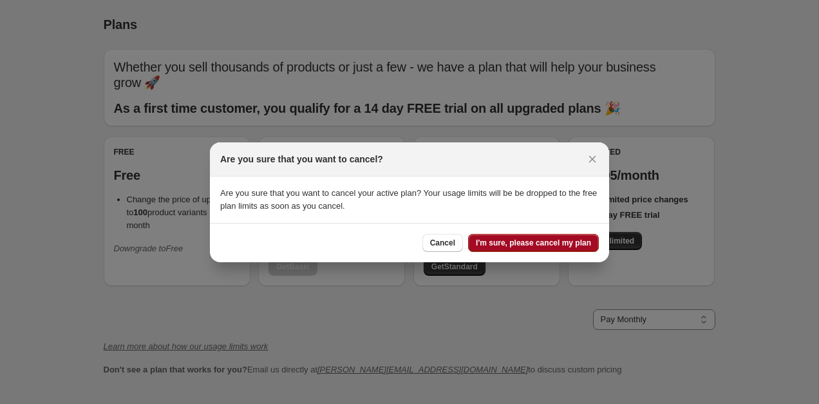
click at [489, 242] on span "I'm sure, please cancel my plan" at bounding box center [533, 243] width 115 height 10
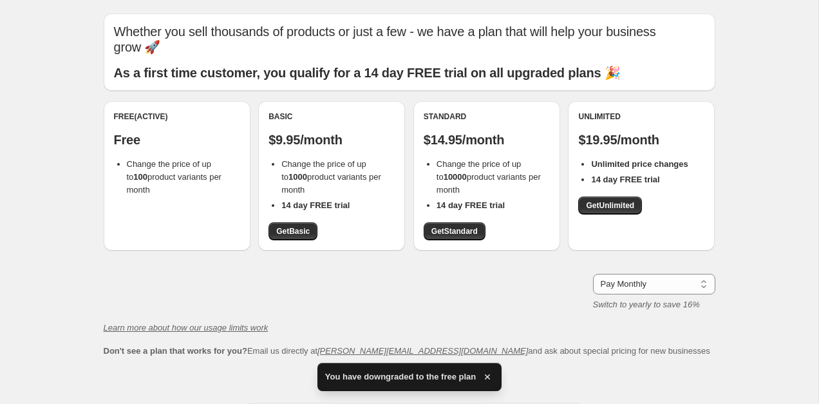
scroll to position [38, 0]
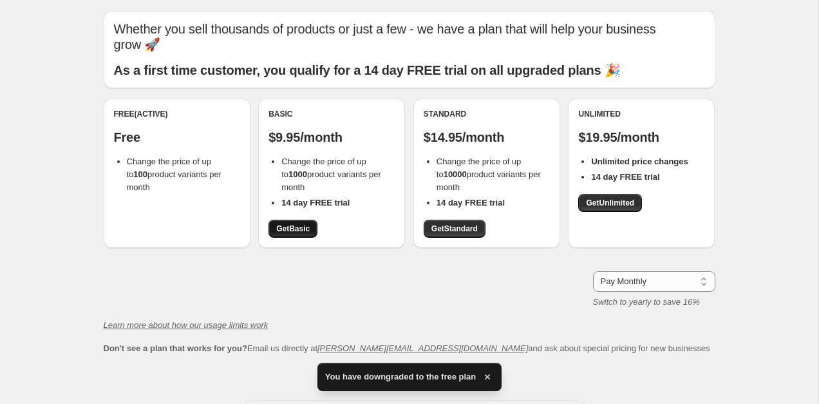
click at [299, 224] on span "Get Basic" at bounding box center [292, 229] width 33 height 10
